Goal: Task Accomplishment & Management: Manage account settings

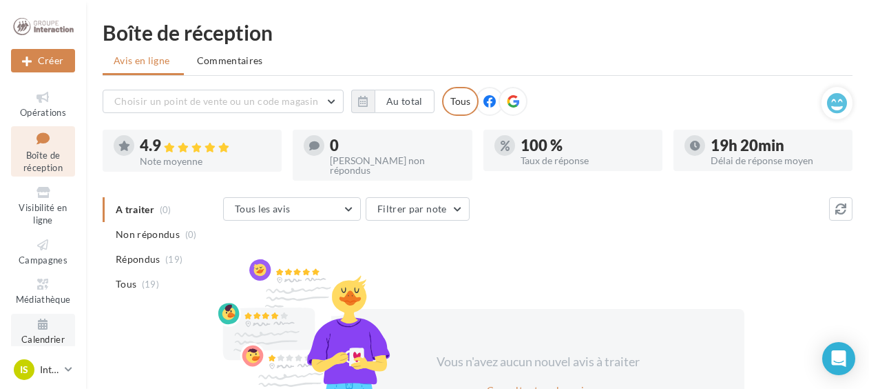
click at [38, 327] on icon at bounding box center [43, 324] width 56 height 16
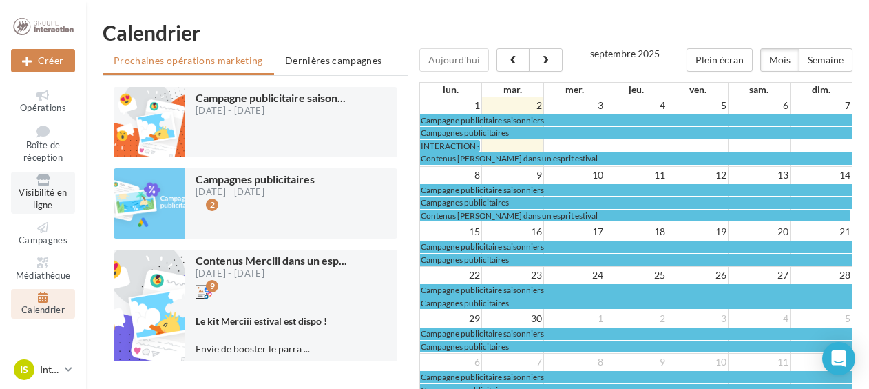
click at [43, 172] on link "Visibilité en ligne" at bounding box center [43, 193] width 64 height 42
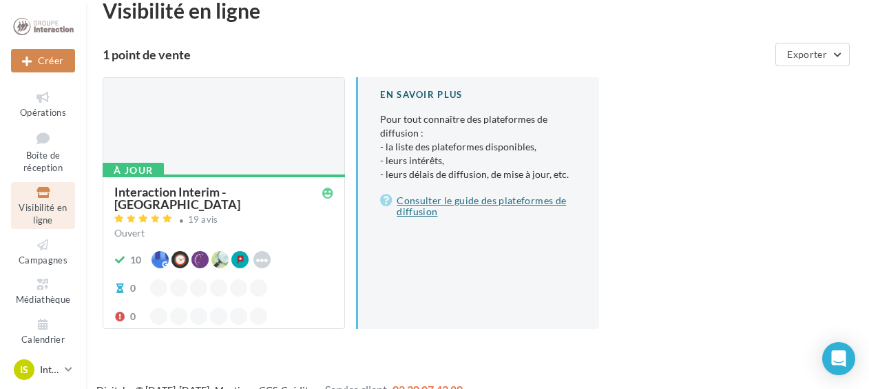
scroll to position [43, 0]
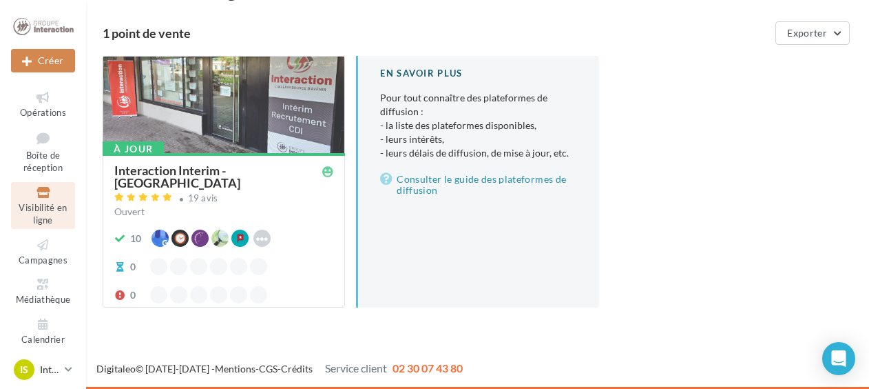
click at [207, 161] on div "À jour Interaction Interim - St Etienne 19 avis Ouvert 10 Waze Hoodspot Apple B…" at bounding box center [223, 229] width 241 height 152
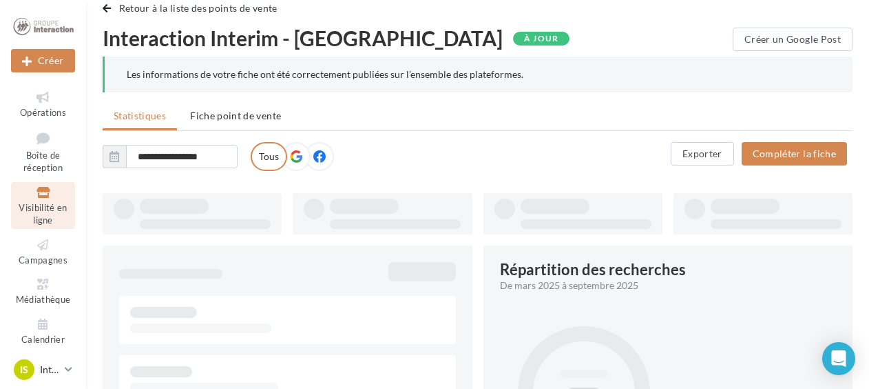
scroll to position [43, 0]
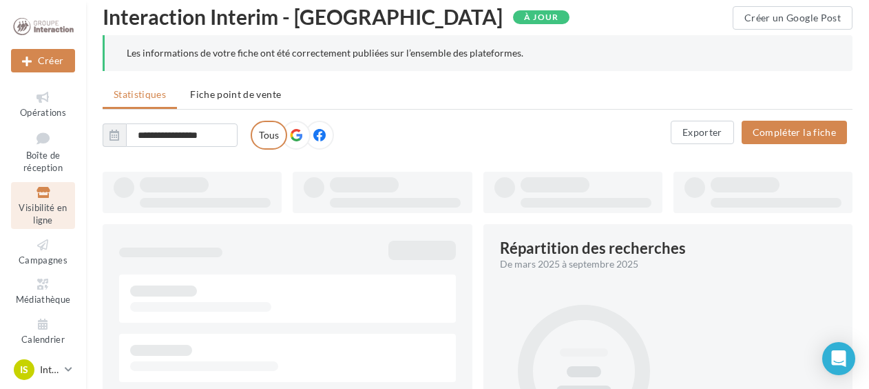
type input "**********"
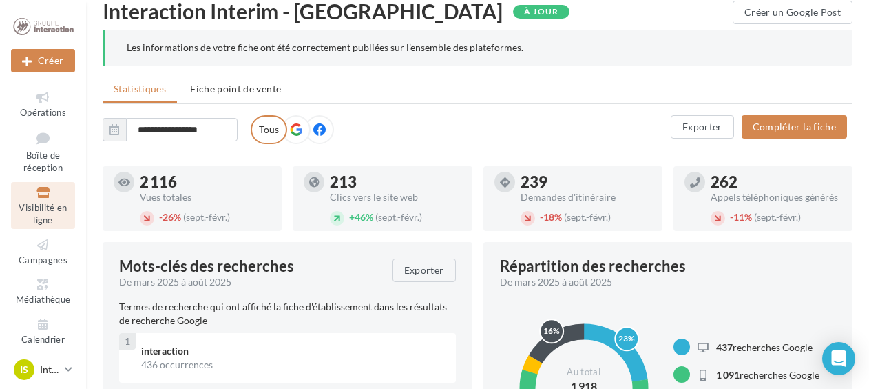
scroll to position [0, 0]
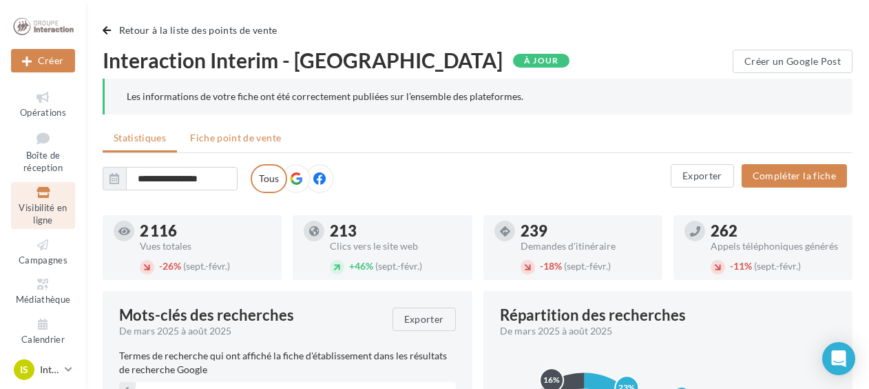
click at [265, 136] on span "Fiche point de vente" at bounding box center [235, 138] width 91 height 12
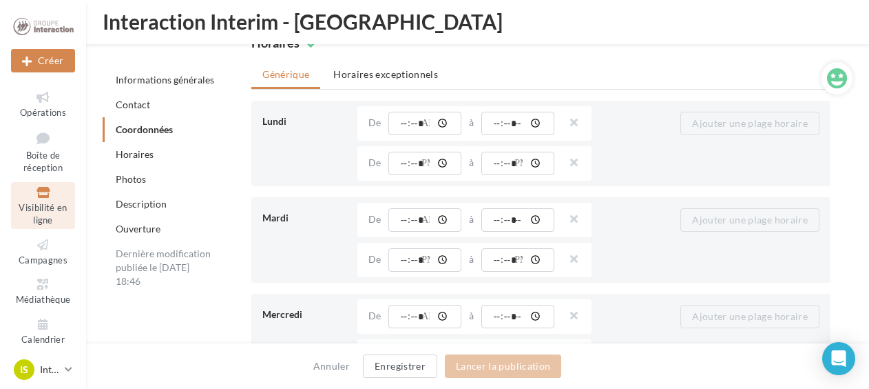
scroll to position [1204, 0]
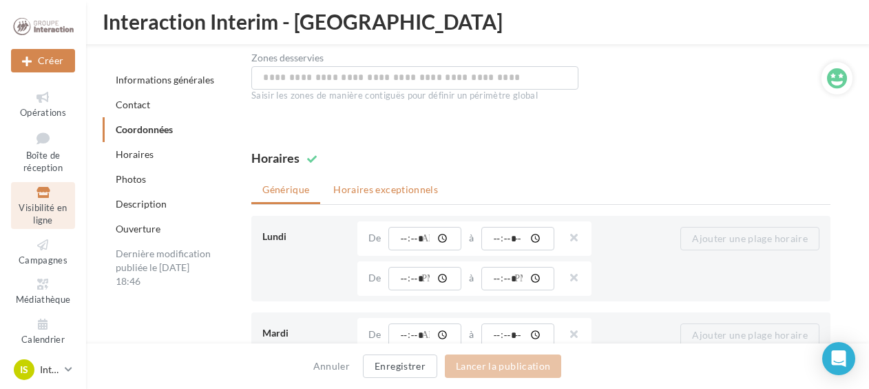
click at [376, 185] on li "Horaires exceptionnels" at bounding box center [385, 189] width 127 height 25
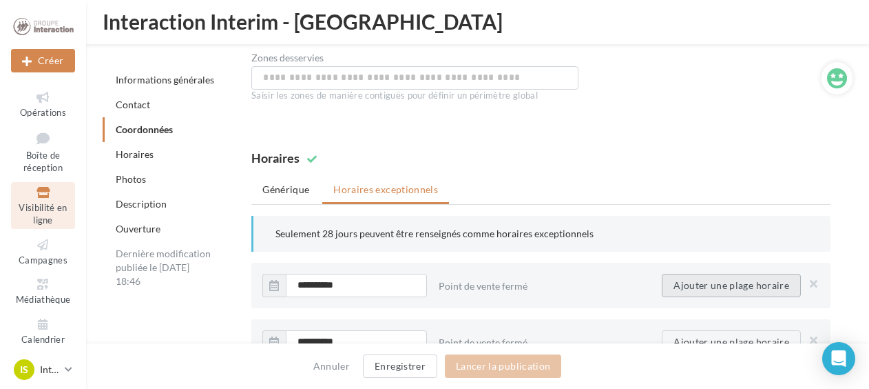
click at [727, 280] on button "Ajouter une plage horaire" at bounding box center [731, 285] width 139 height 23
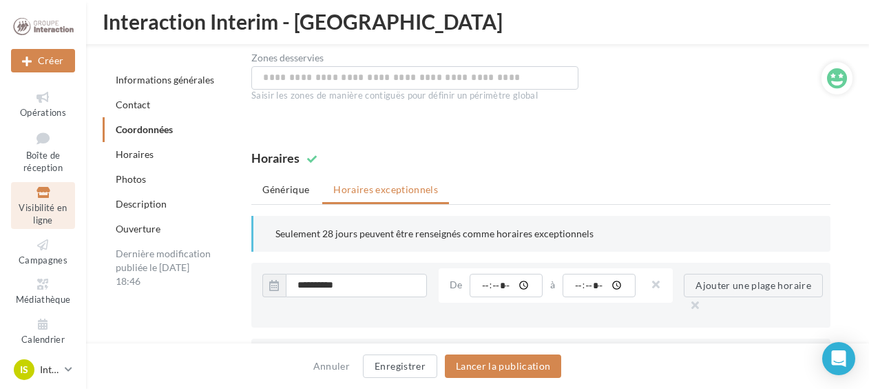
click at [287, 189] on li "Générique" at bounding box center [285, 189] width 69 height 25
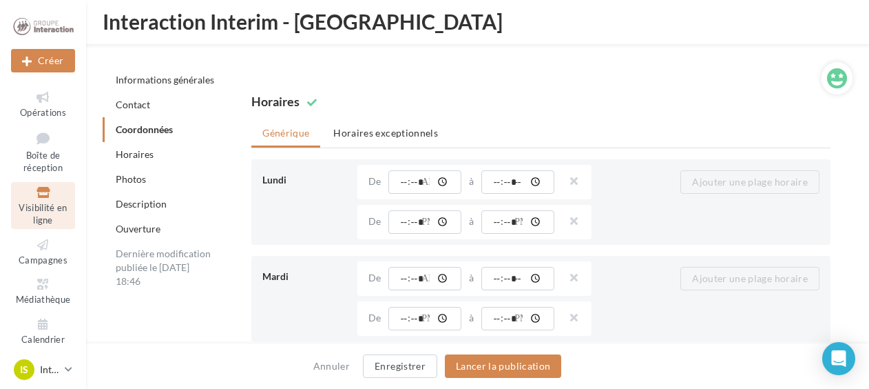
scroll to position [1135, 0]
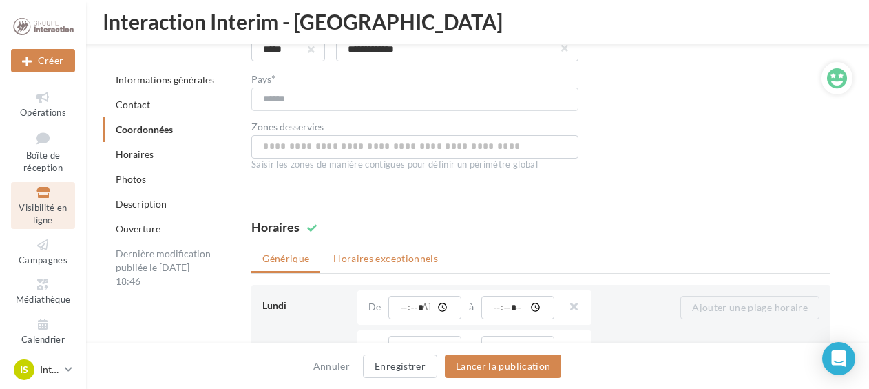
click at [411, 254] on li "Horaires exceptionnels" at bounding box center [385, 258] width 127 height 25
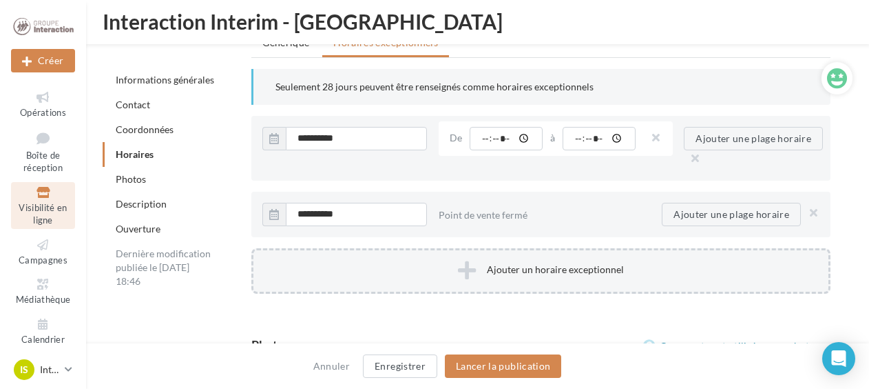
scroll to position [1479, 0]
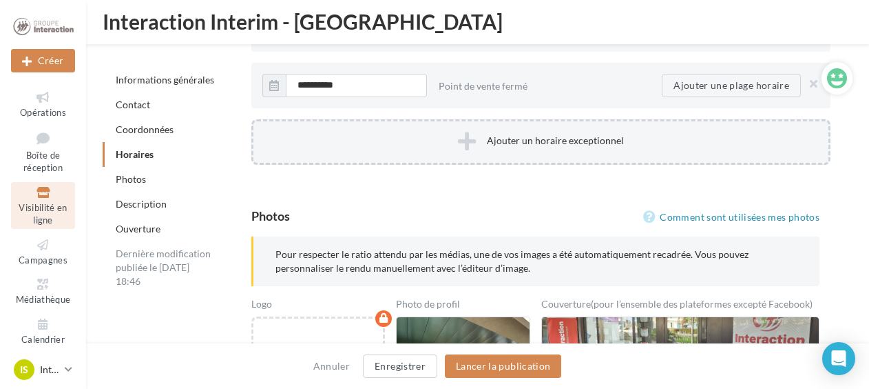
click at [492, 145] on button "Ajouter un horaire exceptionnel" at bounding box center [540, 141] width 579 height 45
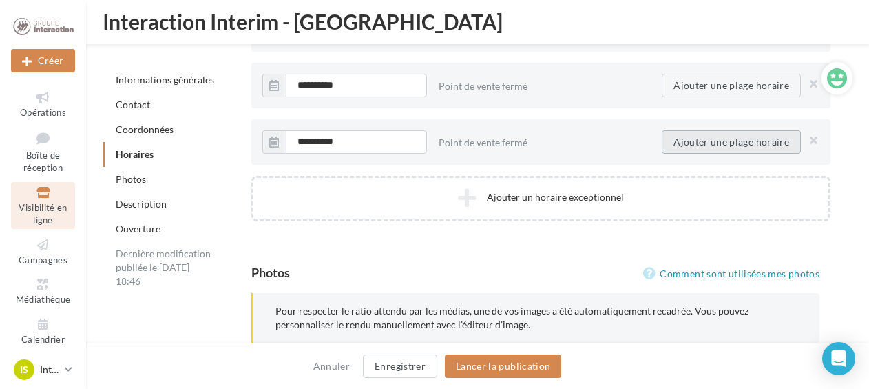
click at [686, 136] on button "Ajouter une plage horaire" at bounding box center [731, 141] width 139 height 23
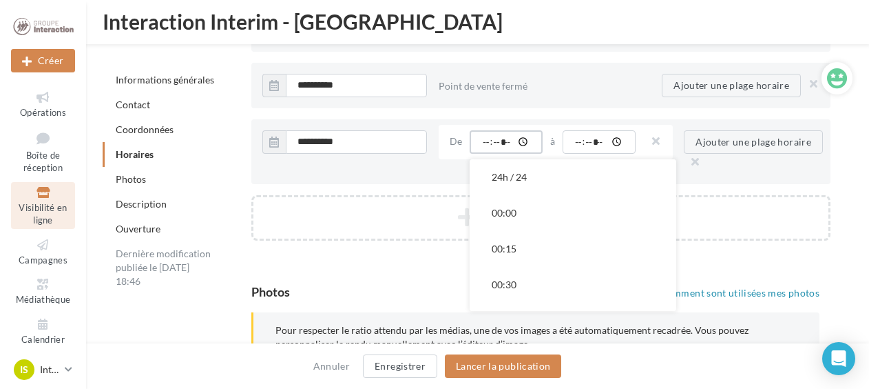
click at [488, 130] on input "time" at bounding box center [506, 141] width 73 height 23
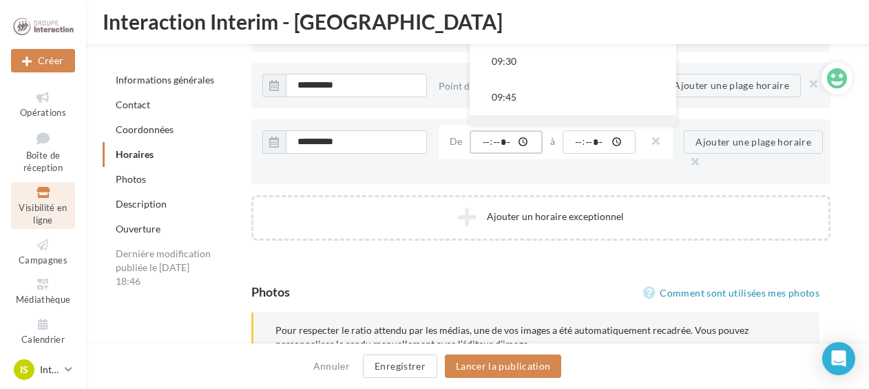
scroll to position [1309, 0]
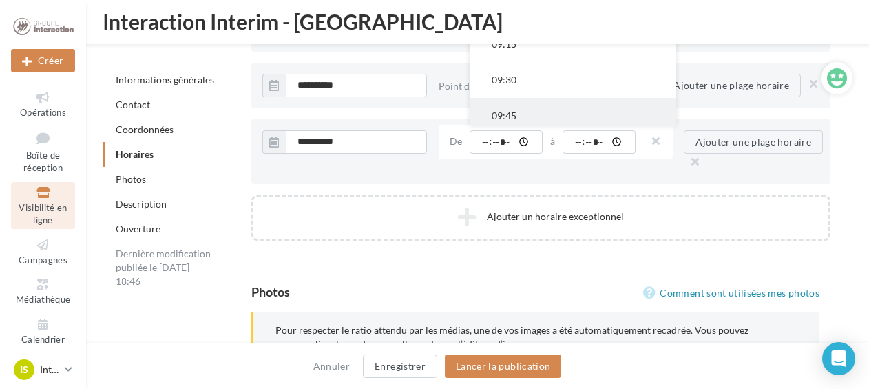
click at [534, 107] on button "09:45" at bounding box center [573, 116] width 207 height 36
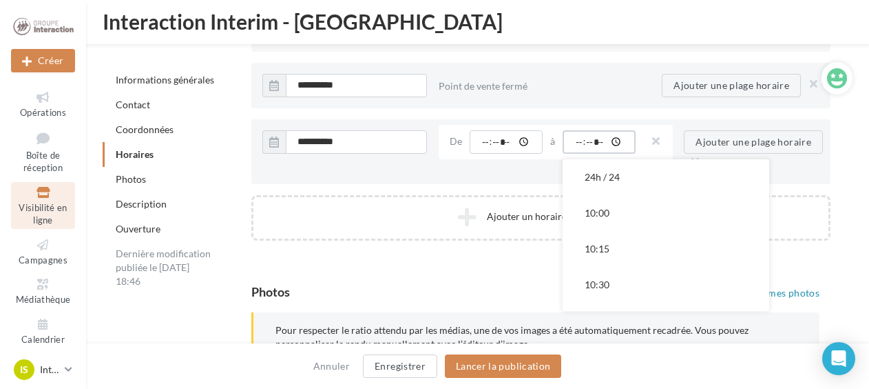
click at [591, 132] on input "time" at bounding box center [599, 141] width 73 height 23
click at [575, 141] on input "time" at bounding box center [599, 141] width 73 height 23
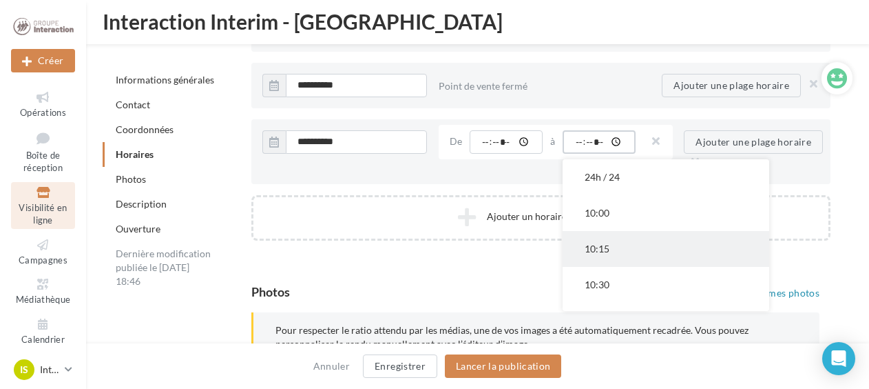
scroll to position [138, 0]
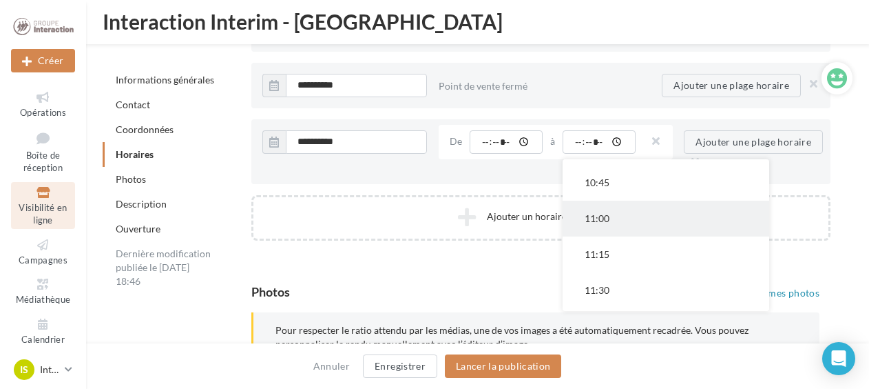
click at [631, 216] on button "11:00" at bounding box center [666, 218] width 207 height 36
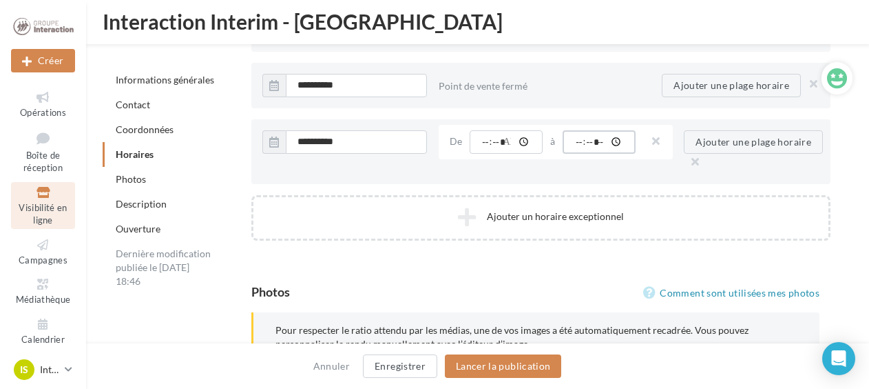
click at [583, 138] on input "*****" at bounding box center [599, 141] width 73 height 23
click at [495, 138] on input "*****" at bounding box center [506, 141] width 73 height 23
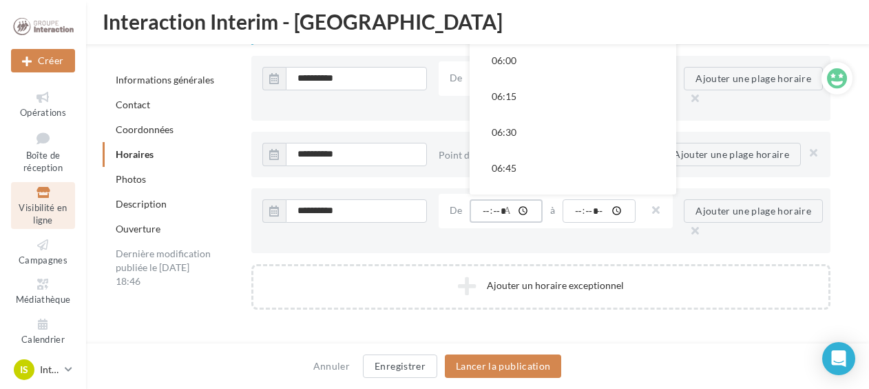
scroll to position [1033, 0]
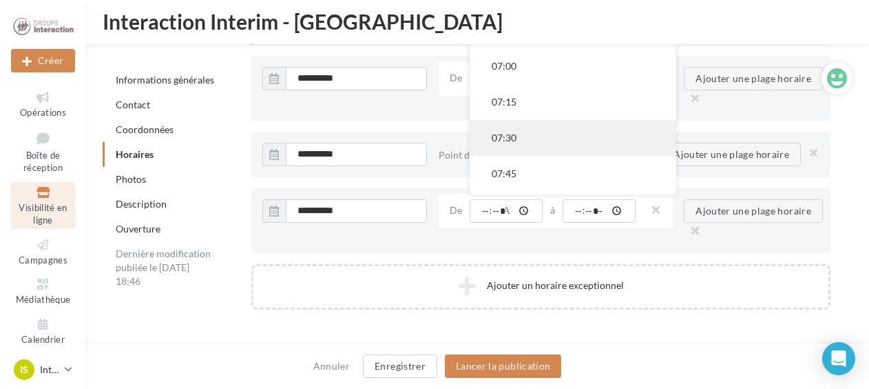
click at [515, 131] on button "07:30" at bounding box center [573, 138] width 207 height 36
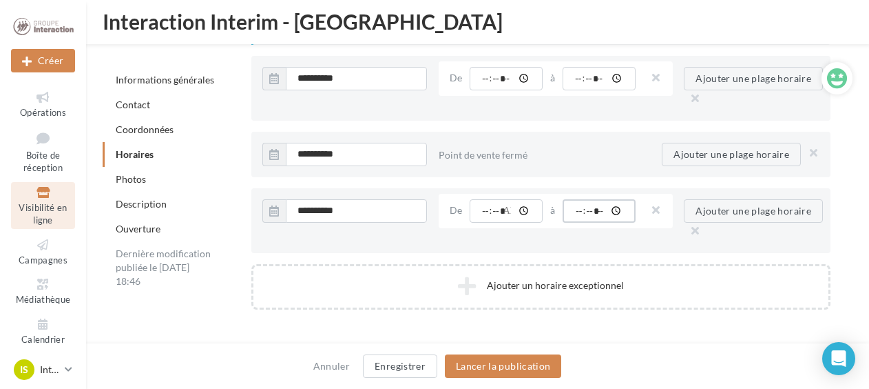
click at [575, 209] on input "*****" at bounding box center [599, 210] width 73 height 23
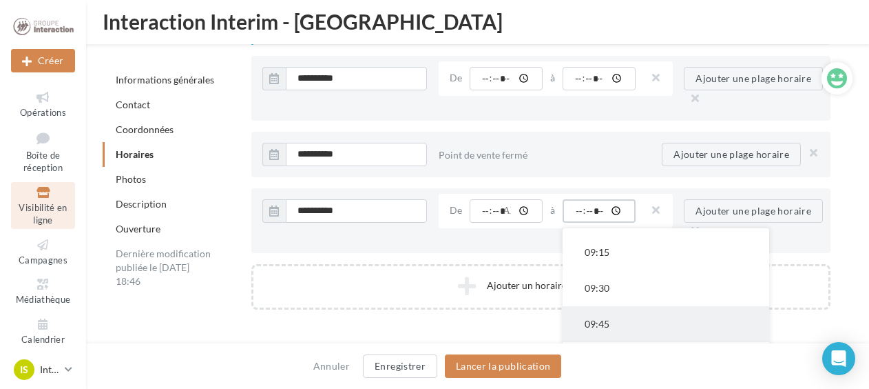
scroll to position [276, 0]
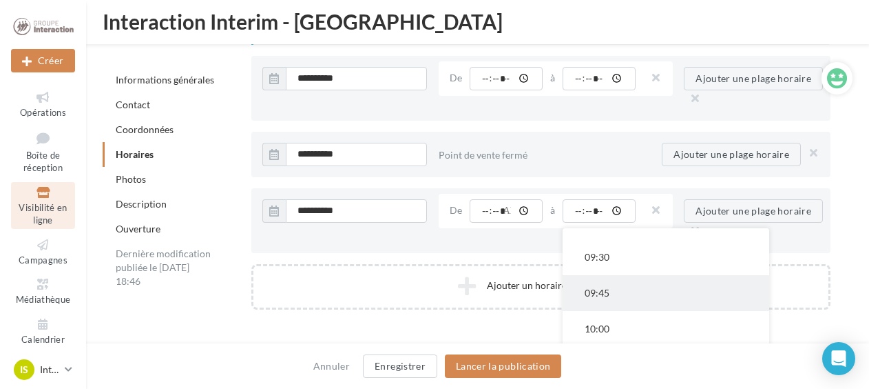
click at [608, 280] on button "09:45" at bounding box center [666, 293] width 207 height 36
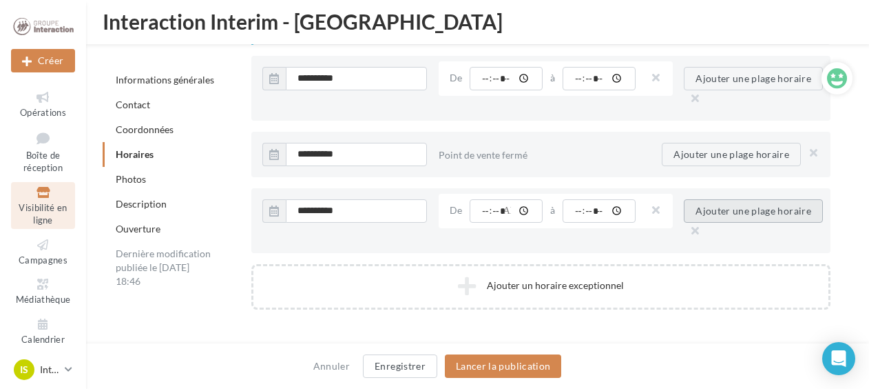
click at [705, 209] on button "Ajouter une plage horaire" at bounding box center [753, 210] width 139 height 23
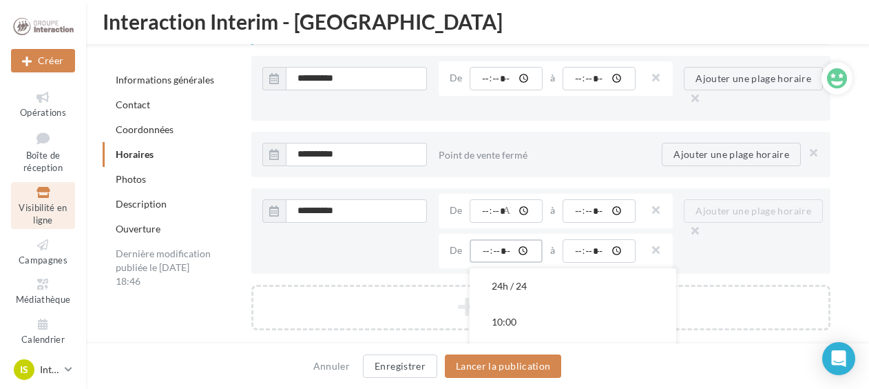
click at [488, 243] on input "time" at bounding box center [506, 250] width 73 height 23
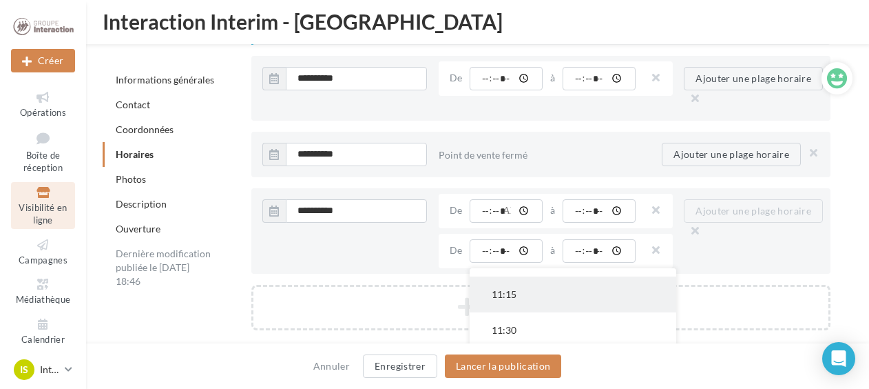
click at [520, 293] on button "11:15" at bounding box center [573, 294] width 207 height 36
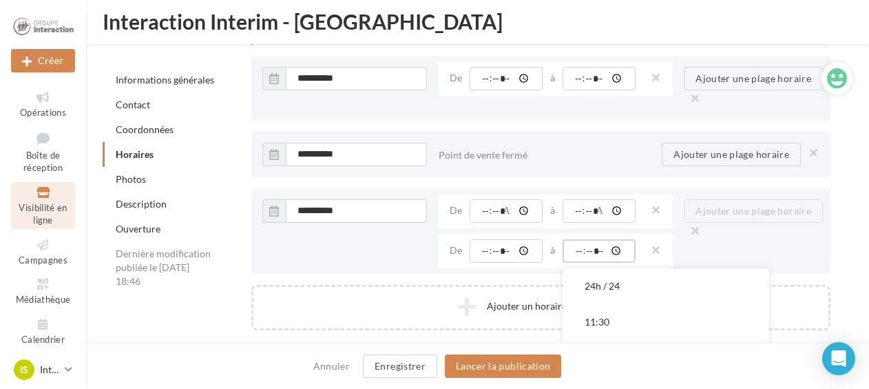
click at [577, 242] on input "time" at bounding box center [599, 250] width 73 height 23
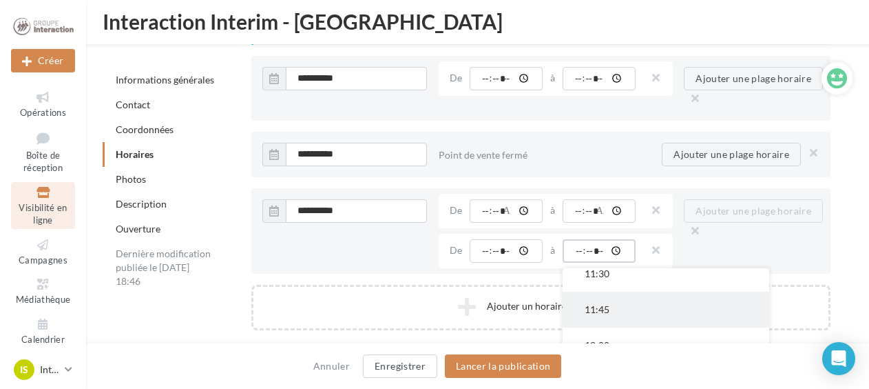
scroll to position [69, 0]
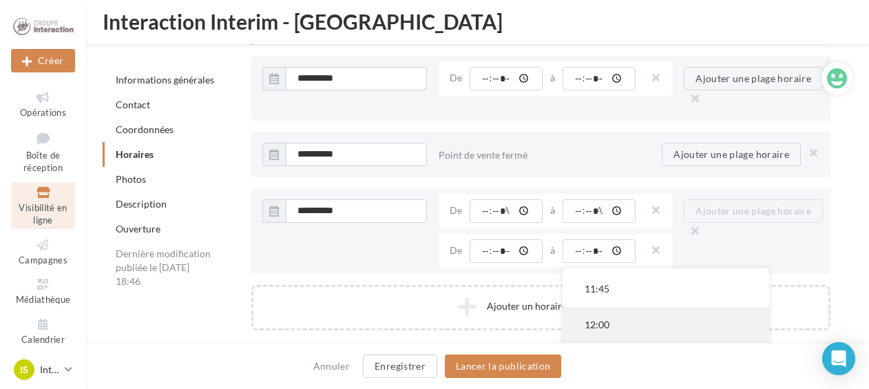
click at [619, 308] on button "12:00" at bounding box center [666, 325] width 207 height 36
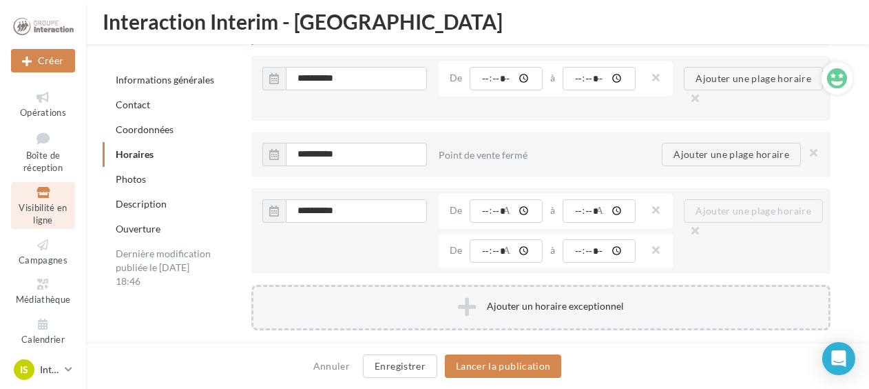
click at [597, 289] on button "Ajouter un horaire exceptionnel" at bounding box center [540, 307] width 579 height 45
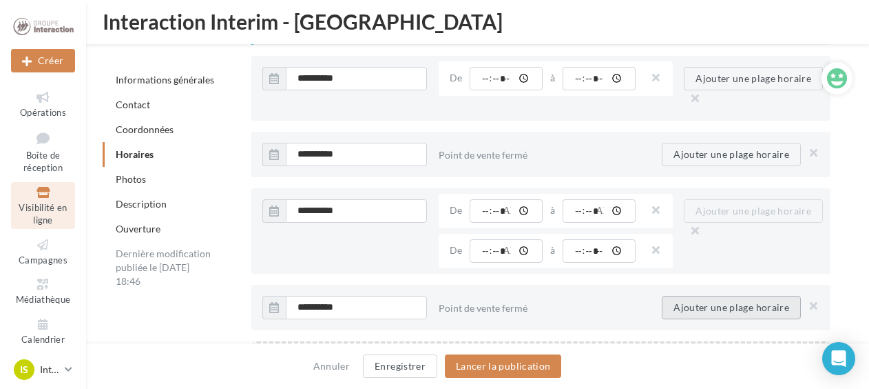
click at [698, 298] on button "Ajouter une plage horaire" at bounding box center [731, 307] width 139 height 23
drag, startPoint x: 497, startPoint y: 302, endPoint x: 490, endPoint y: 305, distance: 7.2
click at [490, 305] on input "time" at bounding box center [506, 307] width 73 height 23
drag, startPoint x: 490, startPoint y: 305, endPoint x: 494, endPoint y: 299, distance: 7.5
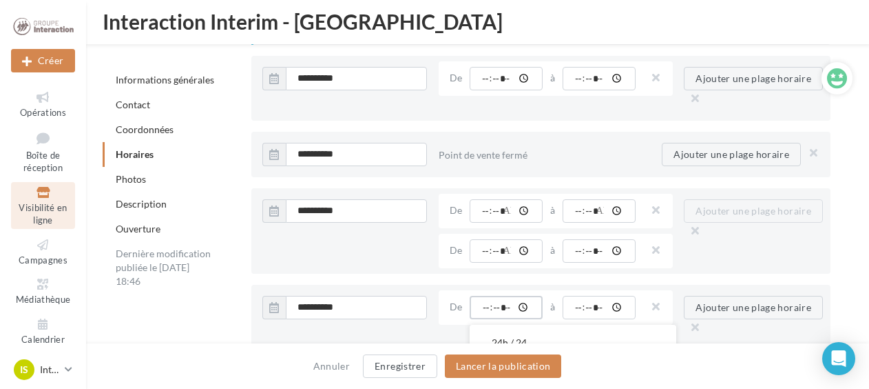
click at [491, 305] on input "time" at bounding box center [506, 307] width 73 height 23
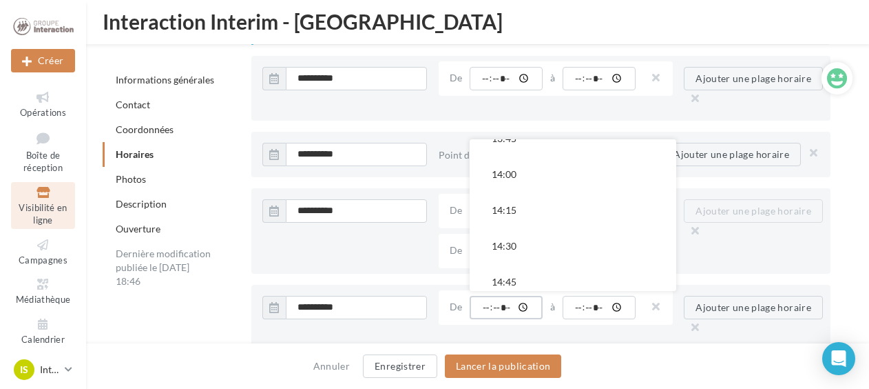
scroll to position [1975, 0]
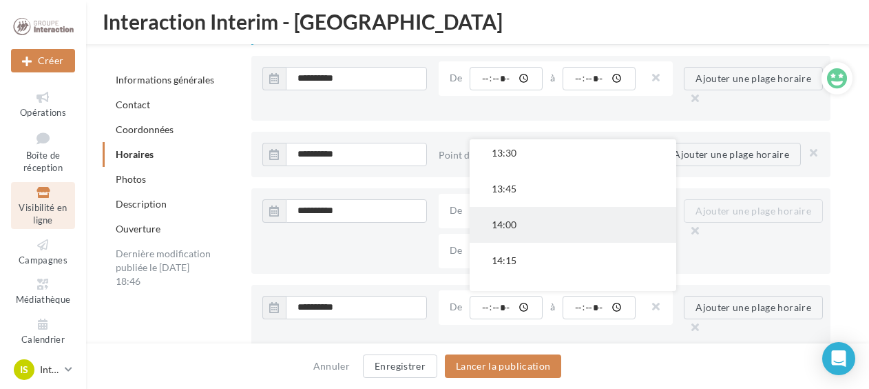
click at [594, 211] on button "14:00" at bounding box center [573, 225] width 207 height 36
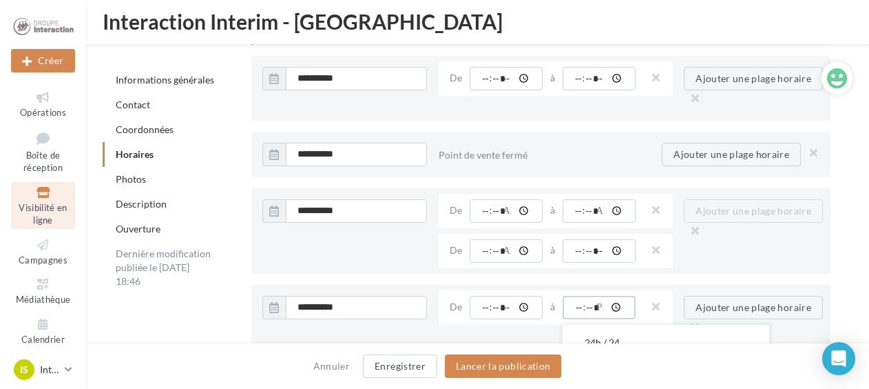
click at [588, 298] on input "time" at bounding box center [599, 307] width 73 height 23
click at [577, 305] on input "time" at bounding box center [599, 307] width 73 height 23
click at [580, 305] on input "time" at bounding box center [599, 307] width 73 height 23
click at [611, 302] on input "time" at bounding box center [599, 307] width 73 height 23
type input "*****"
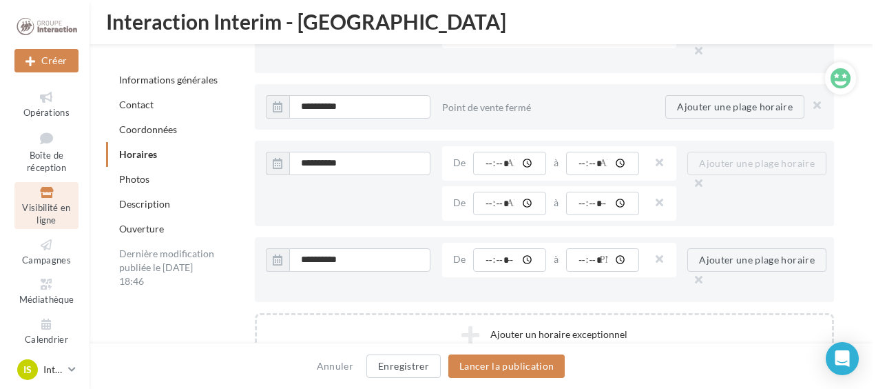
scroll to position [1479, 0]
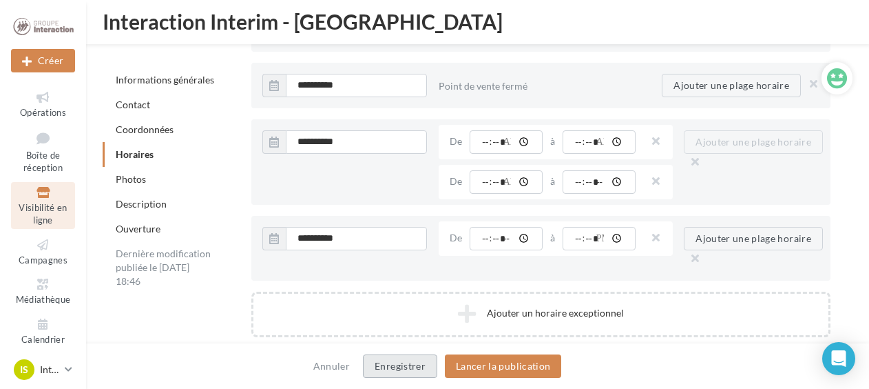
click at [411, 370] on button "Enregistrer" at bounding box center [400, 365] width 74 height 23
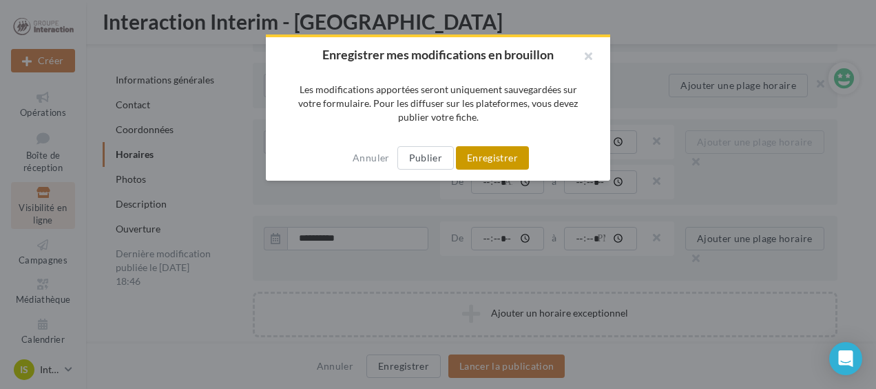
click at [507, 148] on button "Enregistrer" at bounding box center [492, 157] width 73 height 23
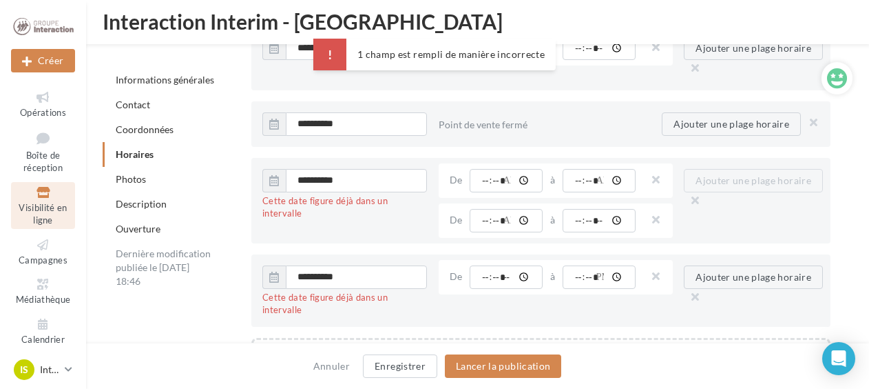
scroll to position [1441, 0]
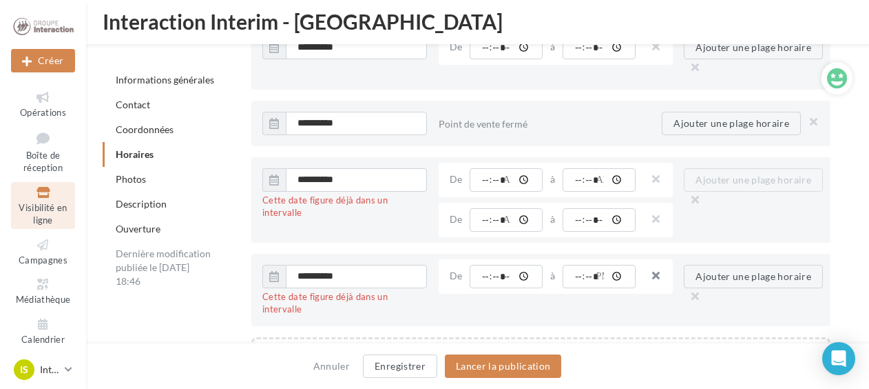
click at [656, 270] on button "button" at bounding box center [650, 276] width 11 height 19
click at [815, 269] on button "button" at bounding box center [811, 276] width 17 height 19
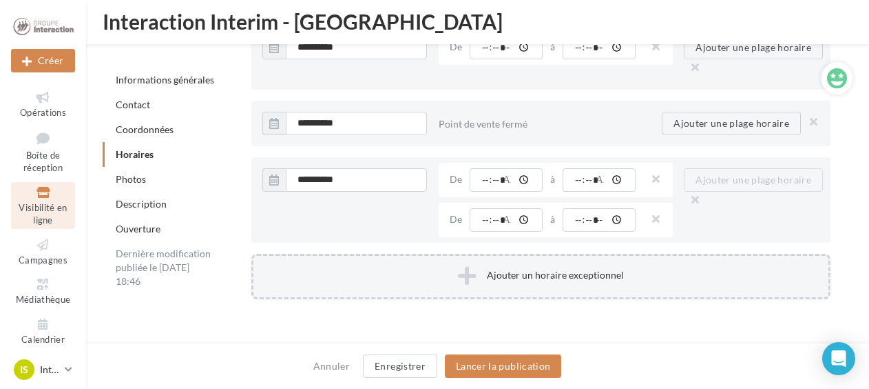
click at [553, 283] on button "Ajouter un horaire exceptionnel" at bounding box center [540, 276] width 579 height 45
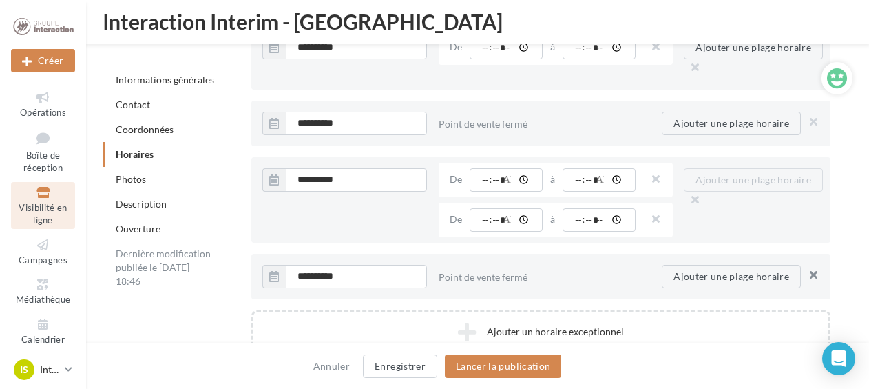
click at [820, 270] on button "button" at bounding box center [811, 276] width 17 height 19
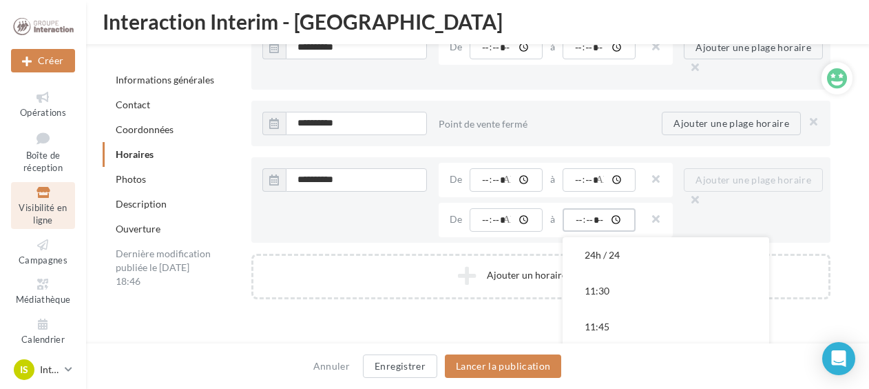
click at [621, 214] on input "*****" at bounding box center [599, 219] width 73 height 23
type input "*****"
click at [414, 363] on button "Enregistrer" at bounding box center [400, 365] width 74 height 23
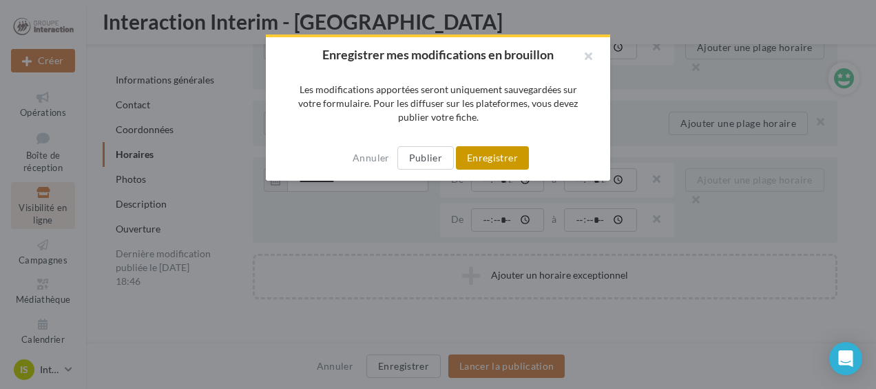
click at [483, 149] on button "Enregistrer" at bounding box center [492, 157] width 73 height 23
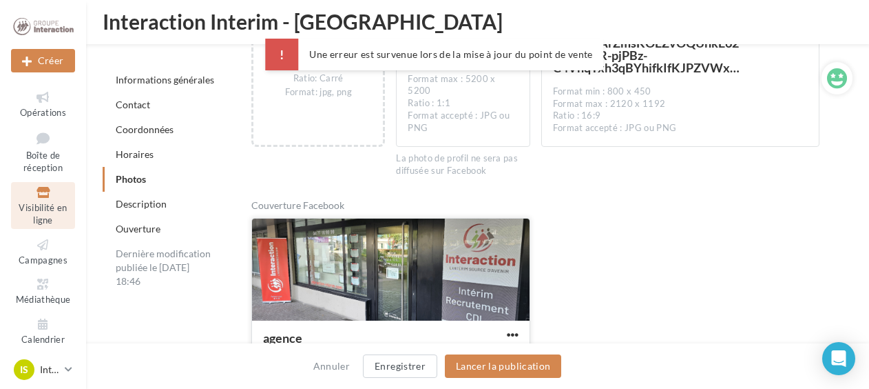
scroll to position [1992, 0]
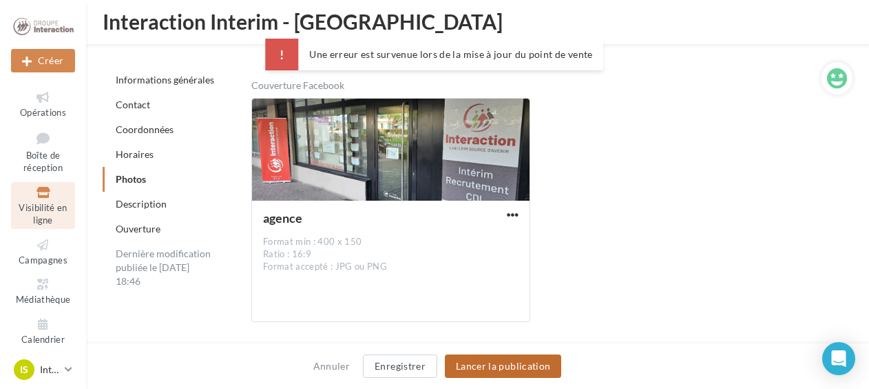
click at [511, 357] on button "Lancer la publication" at bounding box center [503, 365] width 116 height 23
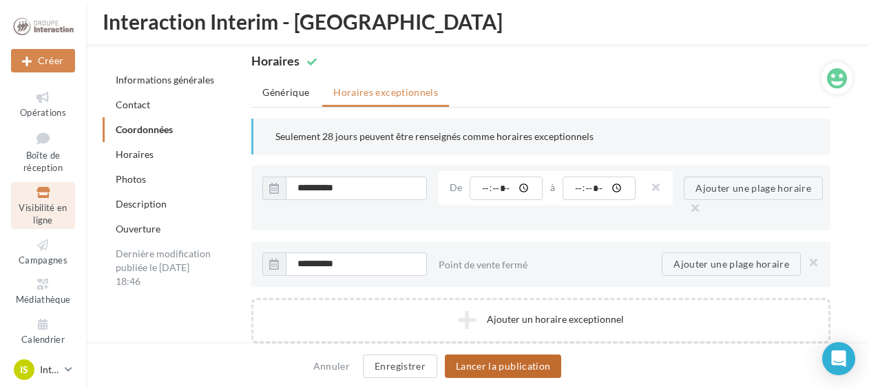
scroll to position [1441, 0]
